Goal: Task Accomplishment & Management: Manage account settings

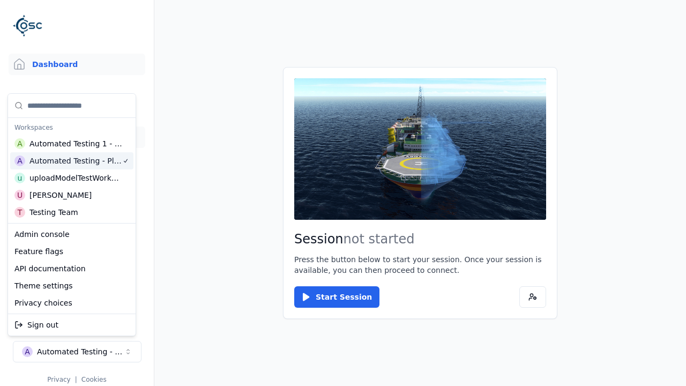
click at [77, 137] on link "Scenes" at bounding box center [77, 137] width 137 height 21
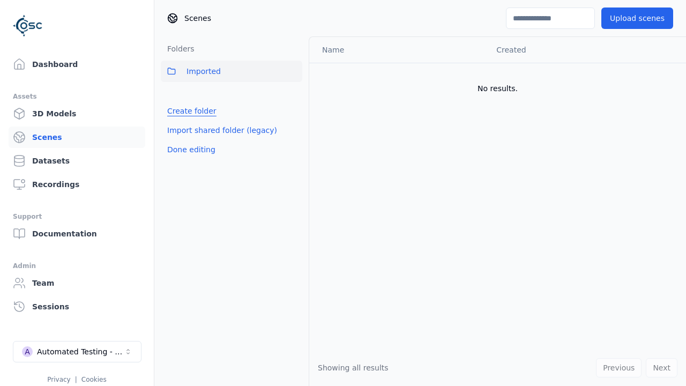
click at [189, 111] on link "Create folder" at bounding box center [191, 111] width 49 height 11
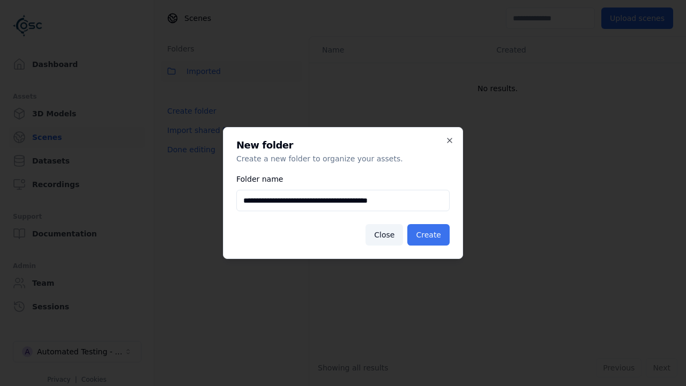
type input "**********"
click at [431, 235] on button "Create" at bounding box center [429, 234] width 42 height 21
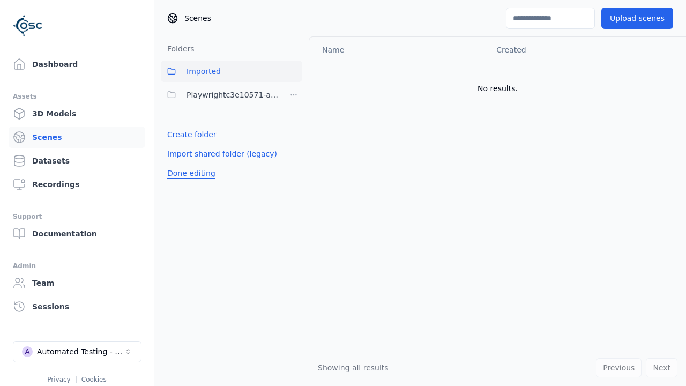
click at [189, 173] on button "Done editing" at bounding box center [191, 173] width 61 height 19
click at [179, 164] on button "Done editing" at bounding box center [191, 173] width 61 height 19
click at [294, 95] on html "Support Dashboard Assets 3D Models Scenes Datasets Recordings Support Documenta…" at bounding box center [343, 193] width 686 height 386
click at [293, 151] on div "Rename" at bounding box center [298, 151] width 72 height 17
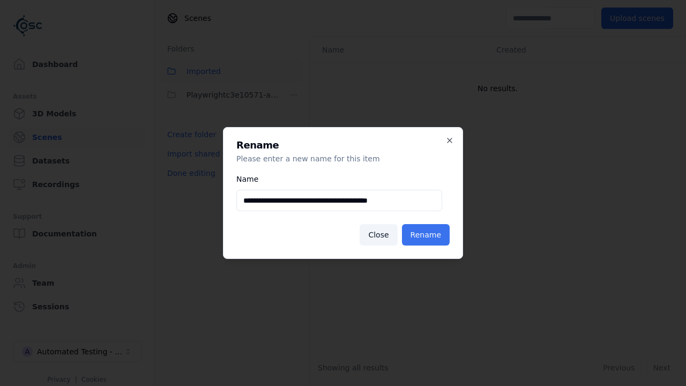
click at [339, 201] on input "**********" at bounding box center [339, 200] width 206 height 21
type input "**********"
click at [428, 235] on button "Rename" at bounding box center [426, 234] width 48 height 21
click at [189, 173] on button "Done editing" at bounding box center [191, 173] width 61 height 19
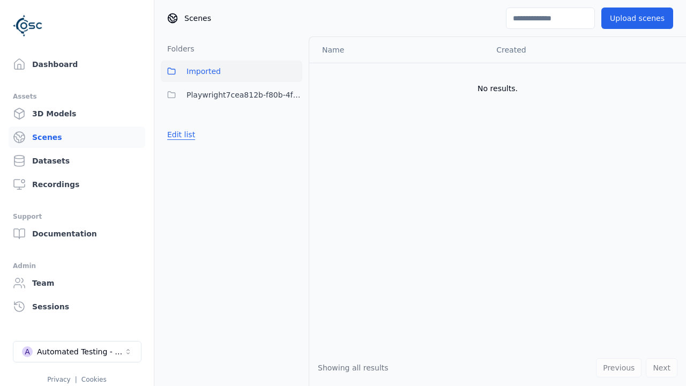
click at [179, 135] on button "Edit list" at bounding box center [181, 134] width 41 height 19
click at [294, 95] on html "Support Dashboard Assets 3D Models Scenes Datasets Recordings Support Documenta…" at bounding box center [343, 193] width 686 height 386
click at [293, 168] on div "Delete" at bounding box center [298, 168] width 72 height 17
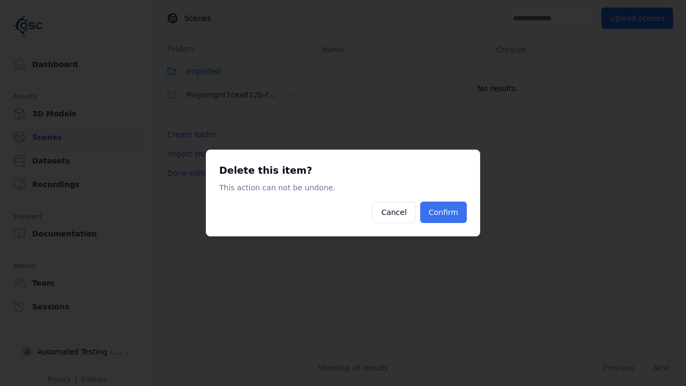
click at [445, 212] on button "Confirm" at bounding box center [443, 212] width 47 height 21
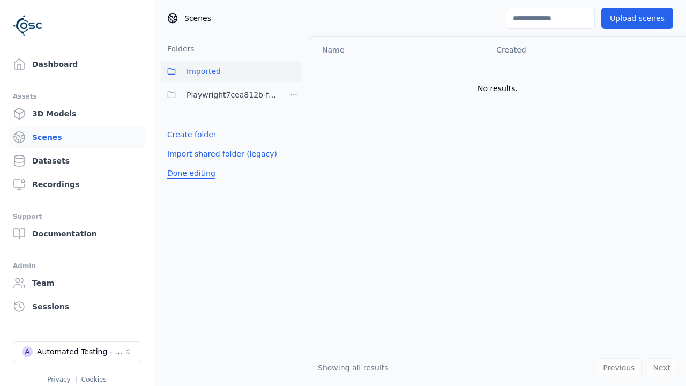
click at [189, 164] on button "Done editing" at bounding box center [191, 173] width 61 height 19
